Goal: Task Accomplishment & Management: Complete application form

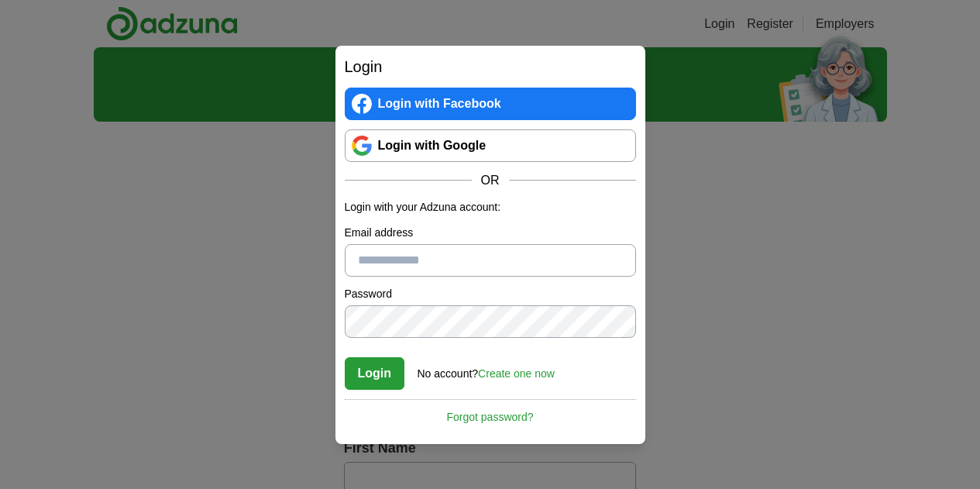
click at [456, 256] on input "Email address" at bounding box center [490, 260] width 291 height 33
click at [493, 106] on link "Login with Facebook" at bounding box center [490, 104] width 291 height 33
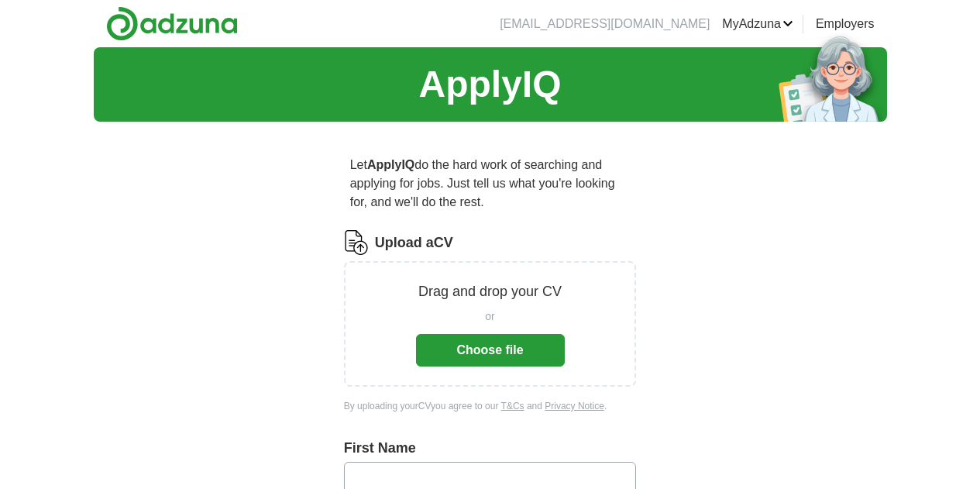
click at [484, 334] on button "Choose file" at bounding box center [490, 350] width 149 height 33
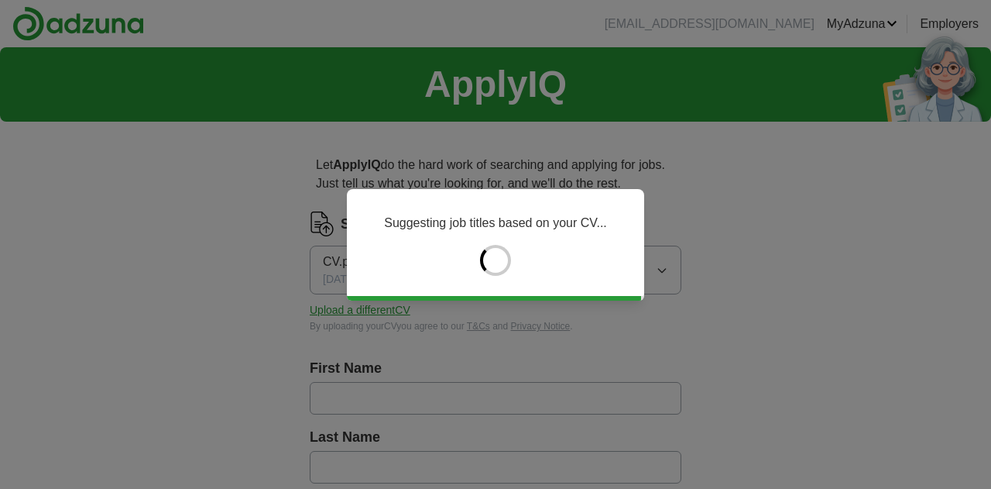
type input "*****"
type input "*******"
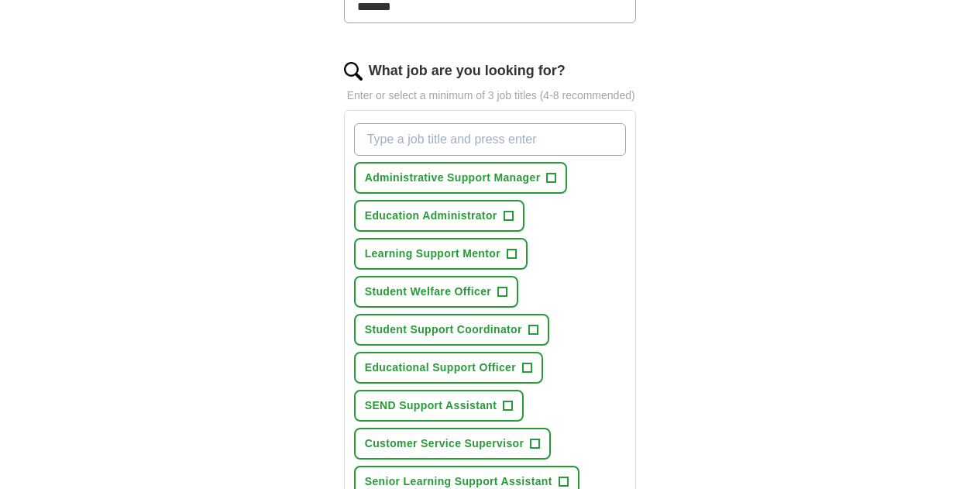
scroll to position [465, 0]
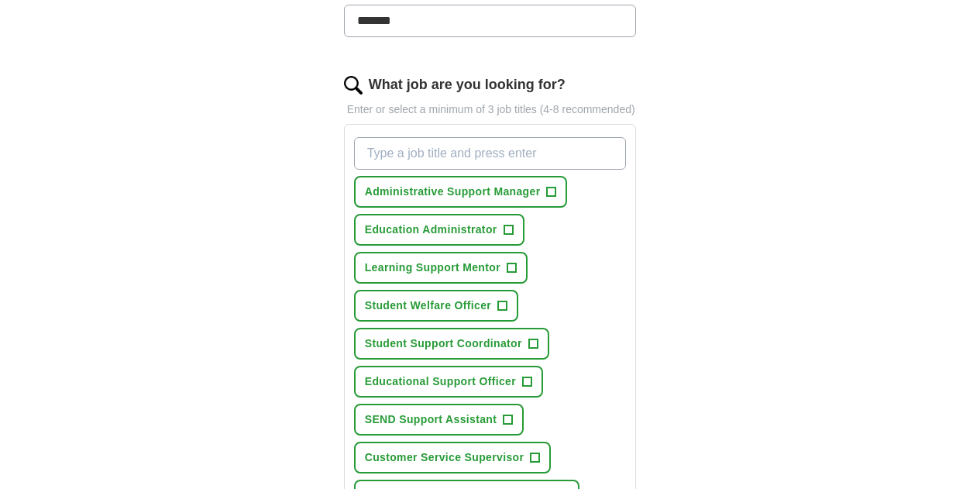
click at [487, 137] on input "What job are you looking for?" at bounding box center [490, 153] width 273 height 33
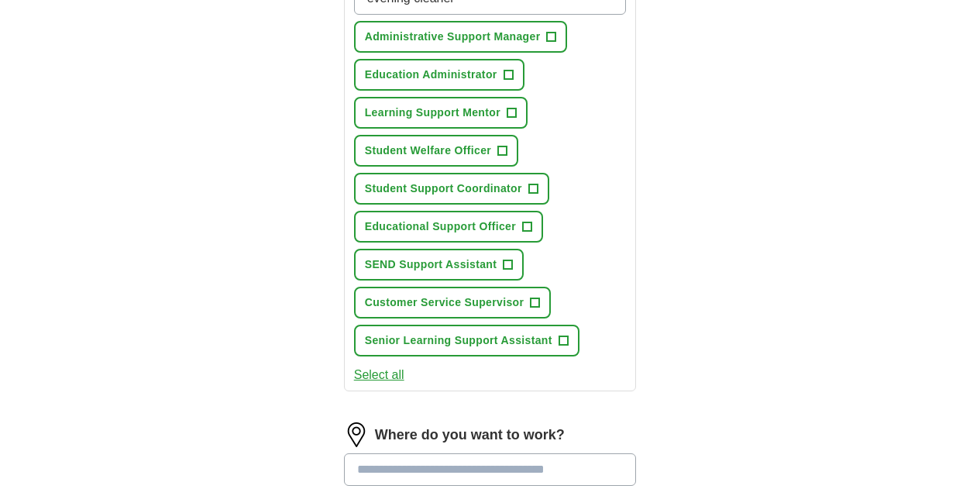
scroll to position [542, 0]
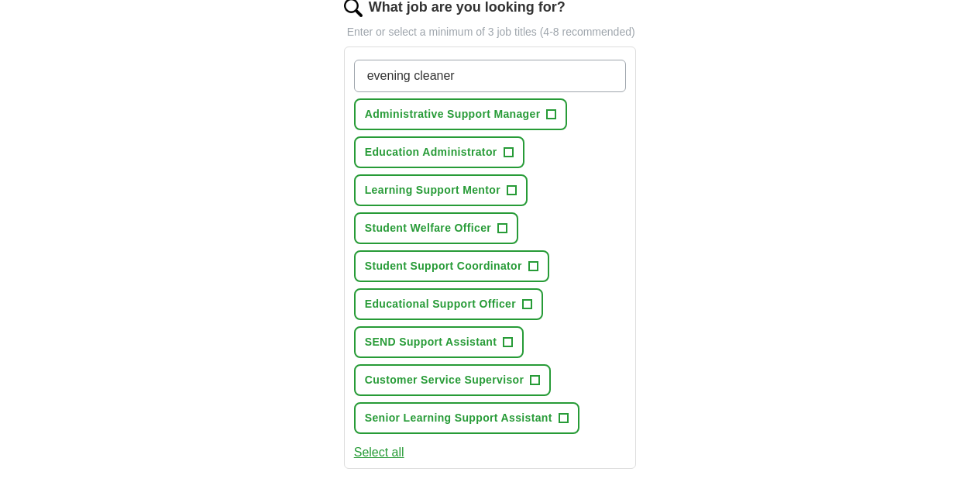
type input "evening cleaner"
drag, startPoint x: 614, startPoint y: 167, endPoint x: 601, endPoint y: 190, distance: 26.0
click at [601, 190] on div "evening cleaner Press return to add title Administrative Support Manager + Educ…" at bounding box center [490, 246] width 279 height 386
click at [455, 60] on input "evening cleaner" at bounding box center [490, 76] width 273 height 33
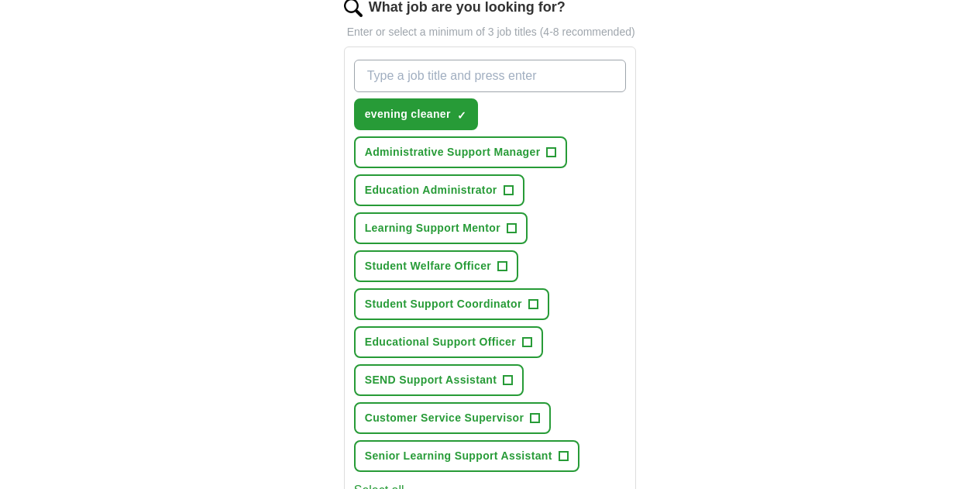
click at [469, 60] on input "What job are you looking for?" at bounding box center [490, 76] width 273 height 33
type input "weekend"
click at [456, 62] on input "What job are you looking for?" at bounding box center [490, 76] width 273 height 33
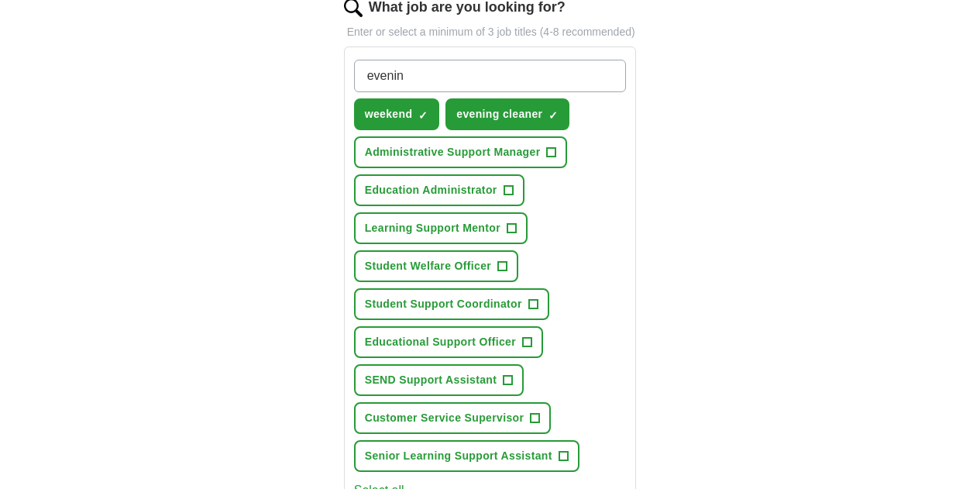
type input "evening"
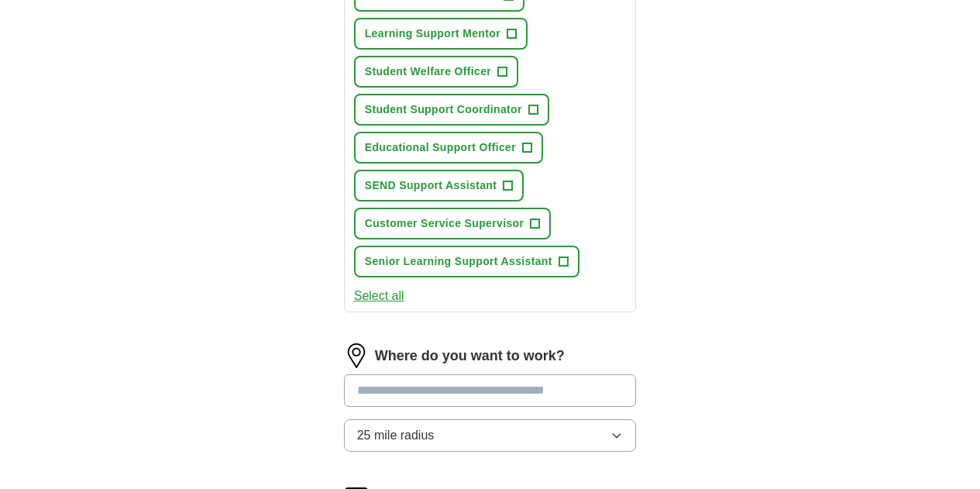
scroll to position [852, 0]
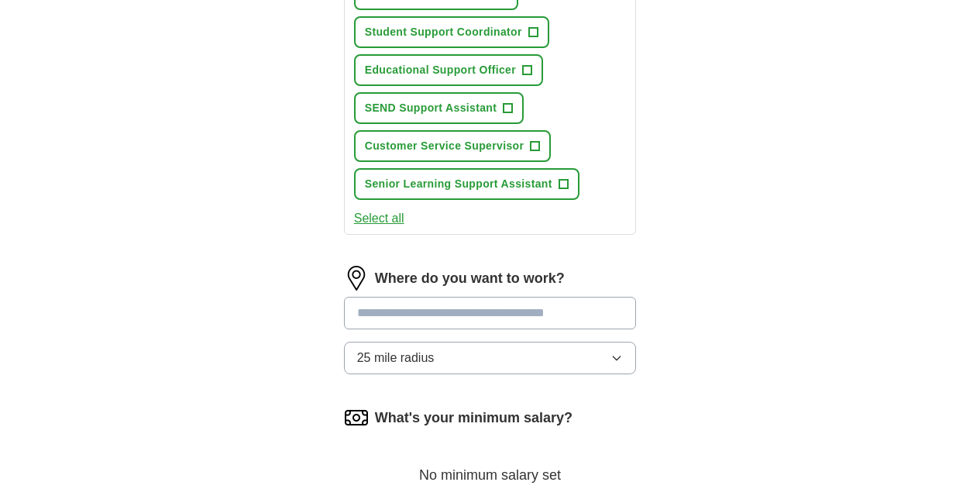
click at [399, 297] on input at bounding box center [490, 313] width 293 height 33
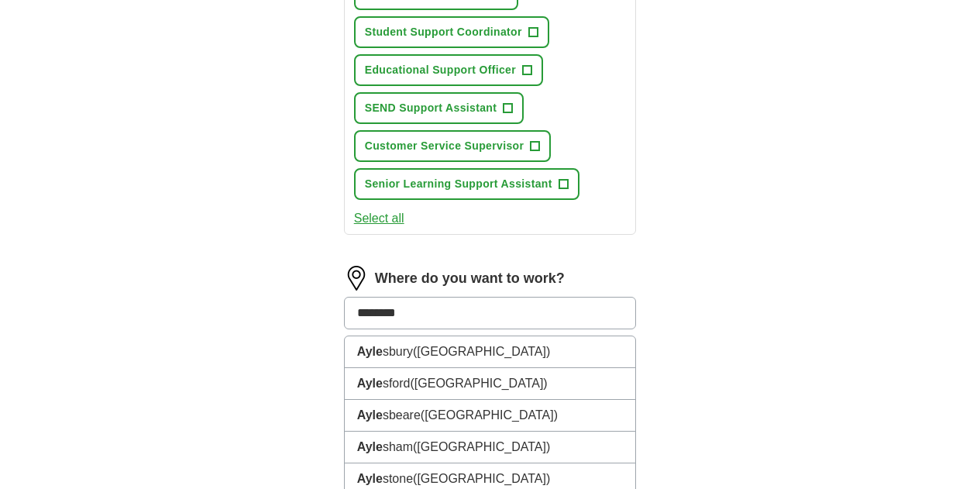
type input "*********"
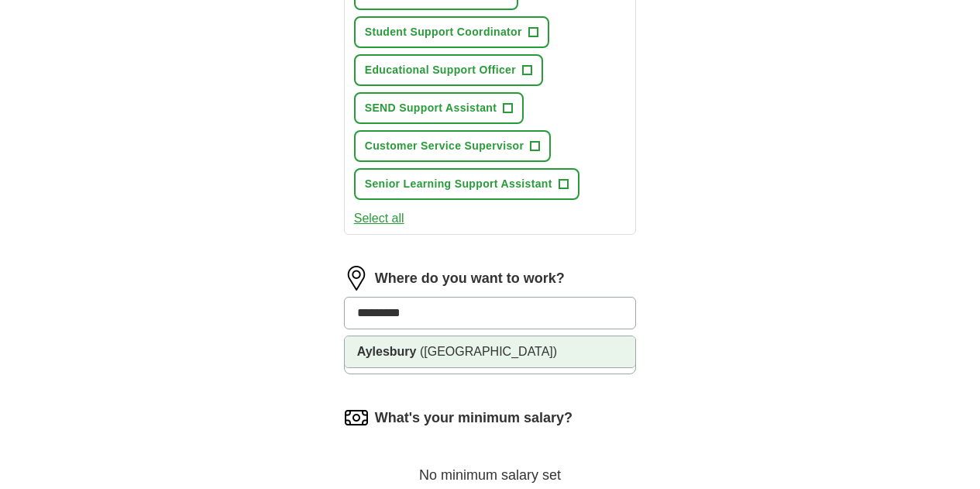
click at [407, 336] on li "[GEOGRAPHIC_DATA] ([GEOGRAPHIC_DATA])" at bounding box center [490, 351] width 291 height 31
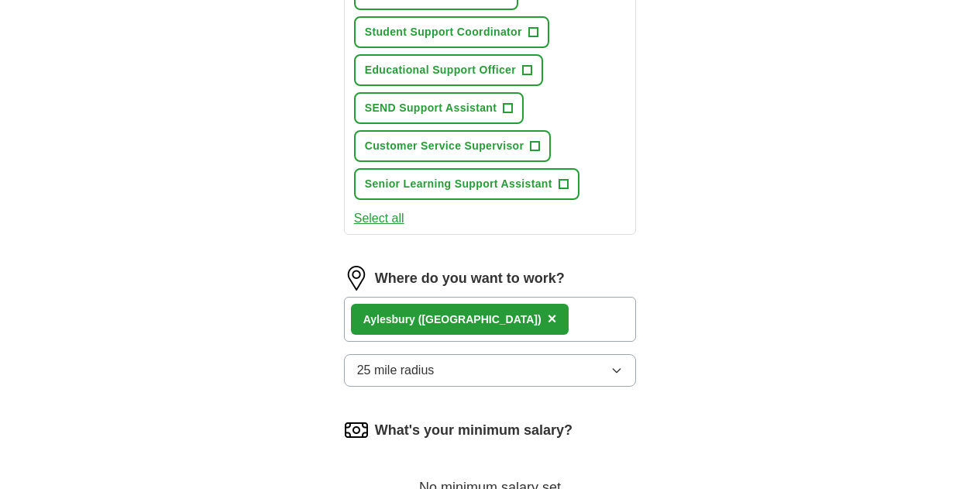
click at [401, 354] on button "25 mile radius" at bounding box center [490, 370] width 293 height 33
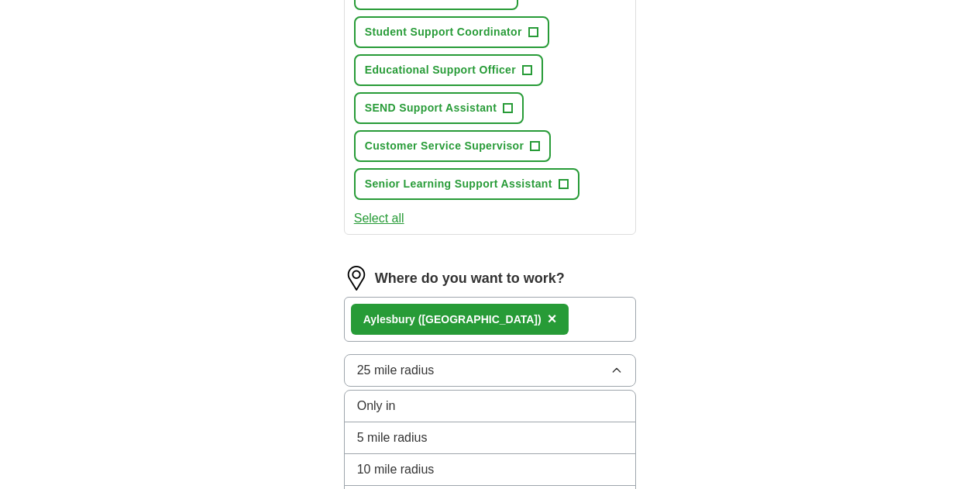
click at [402, 428] on div "5 mile radius" at bounding box center [490, 437] width 266 height 19
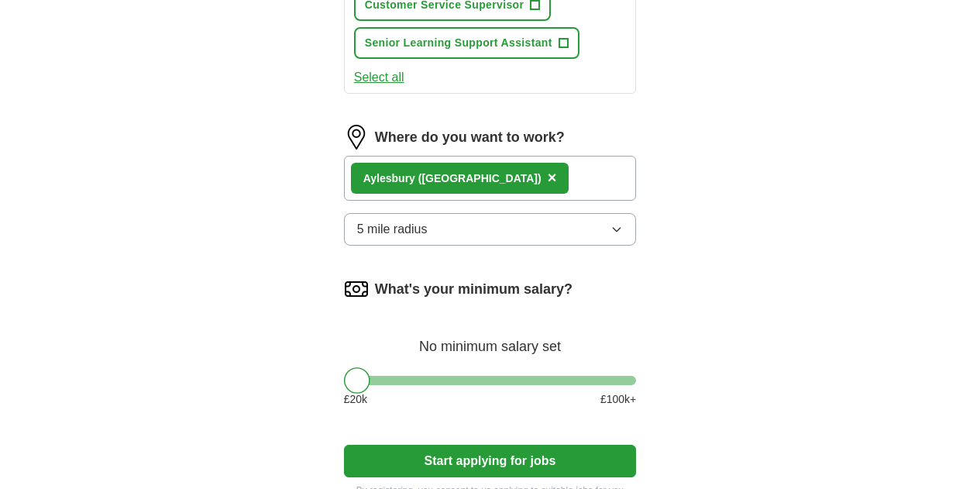
scroll to position [1007, 0]
